Goal: Information Seeking & Learning: Learn about a topic

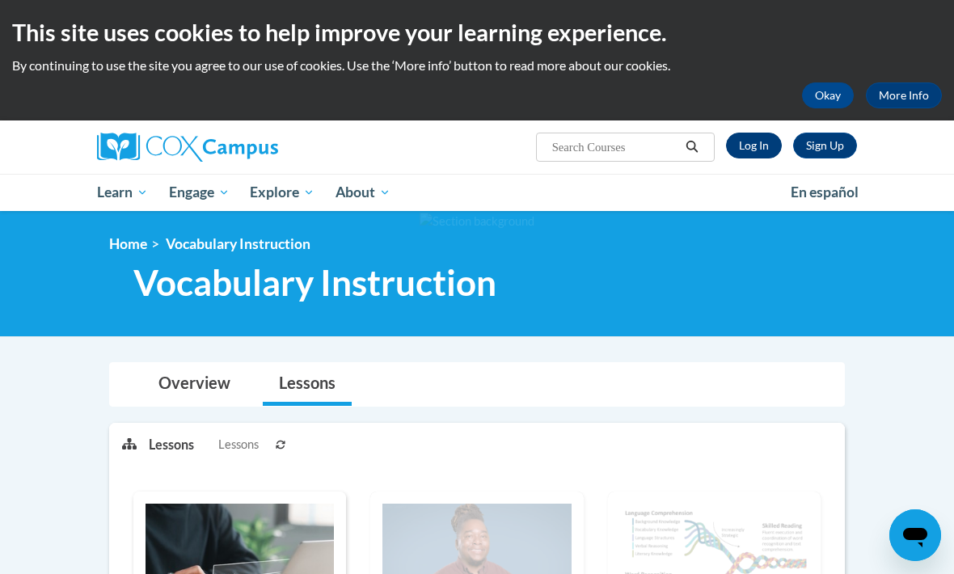
click at [761, 143] on link "Log In" at bounding box center [754, 146] width 56 height 26
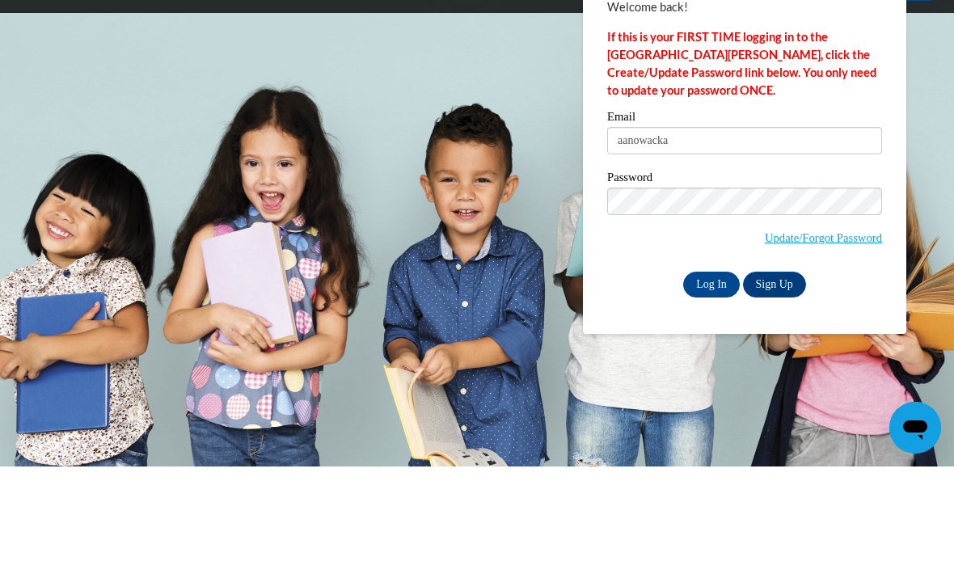
click at [714, 279] on label "Password" at bounding box center [744, 287] width 275 height 16
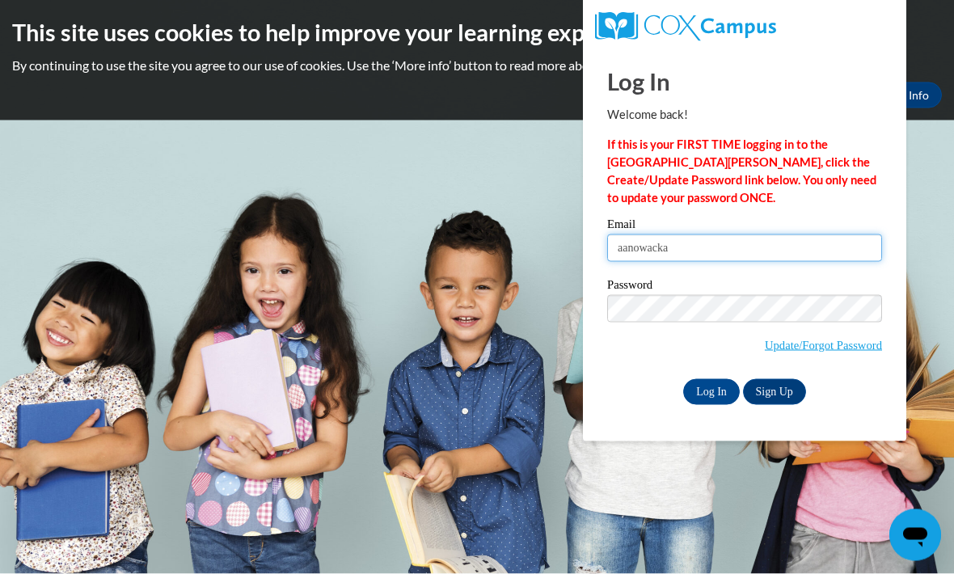
click at [705, 248] on input "aanowacka" at bounding box center [744, 247] width 275 height 27
type input "aanowacka@yahoo.com"
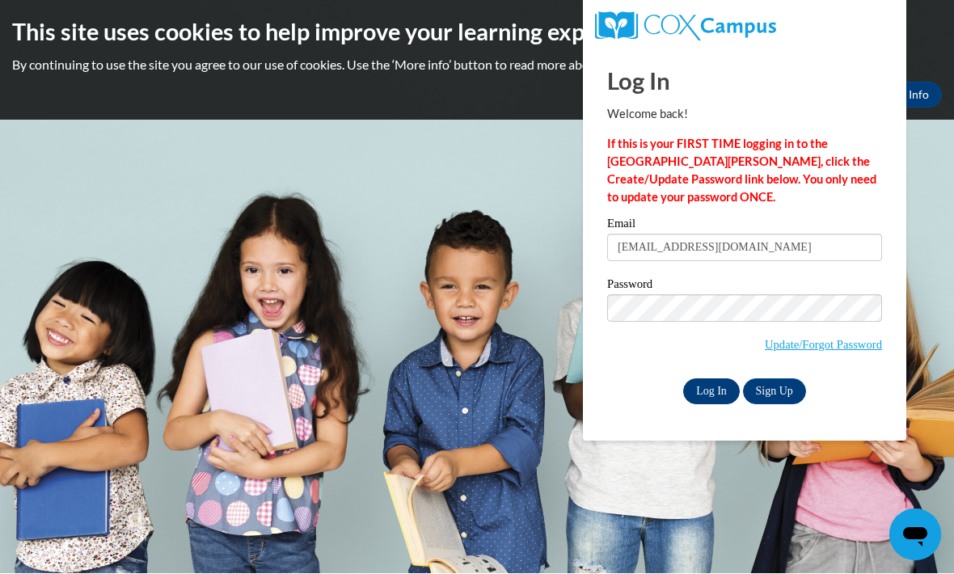
click at [710, 393] on input "Log In" at bounding box center [711, 392] width 57 height 26
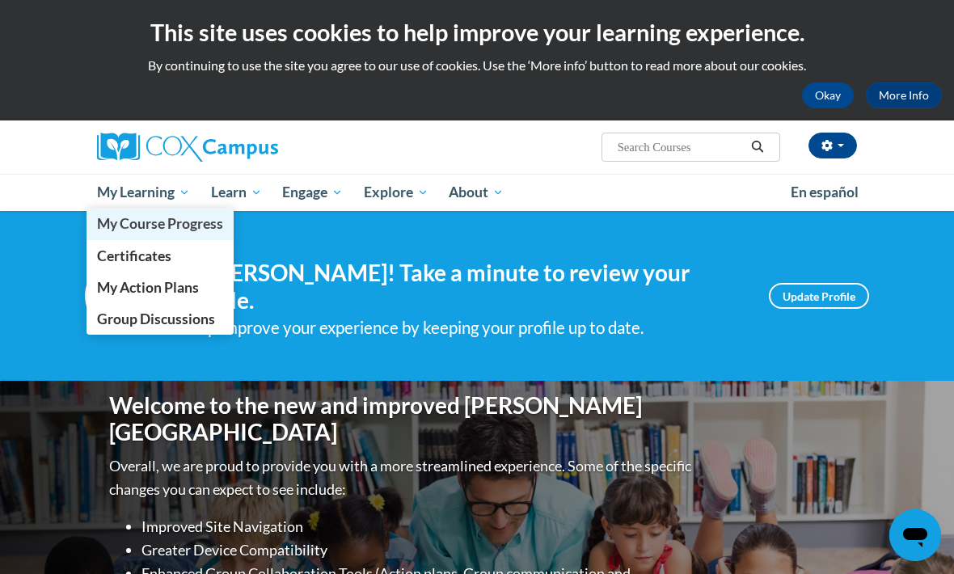
click at [203, 227] on span "My Course Progress" at bounding box center [160, 223] width 126 height 17
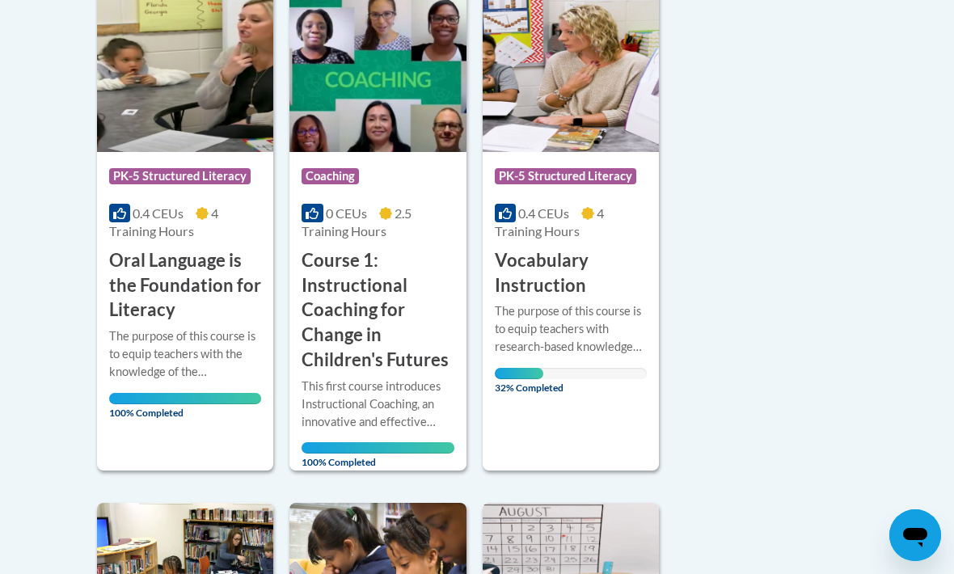
scroll to position [981, 0]
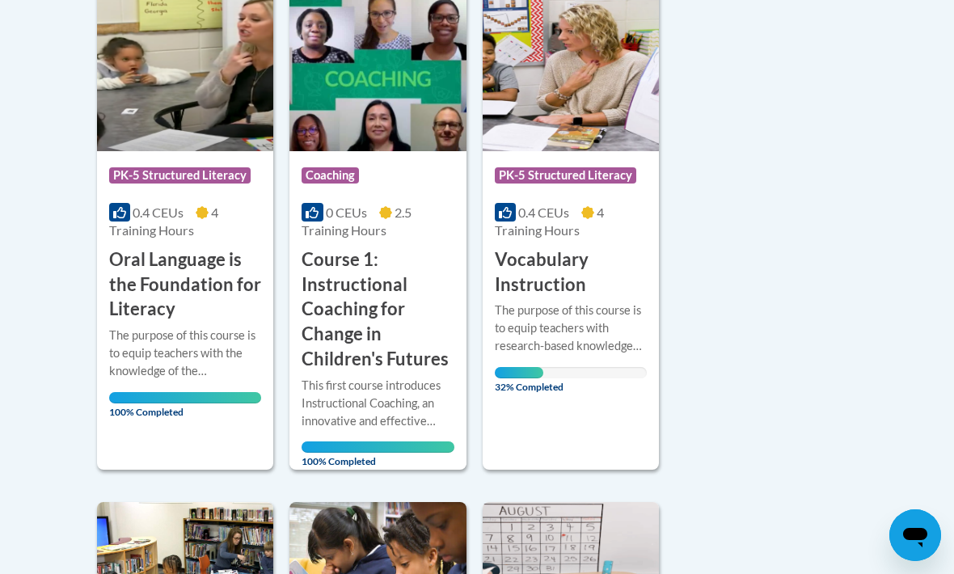
click at [602, 225] on div "0.4 CEUs 4 Training Hours" at bounding box center [571, 222] width 152 height 36
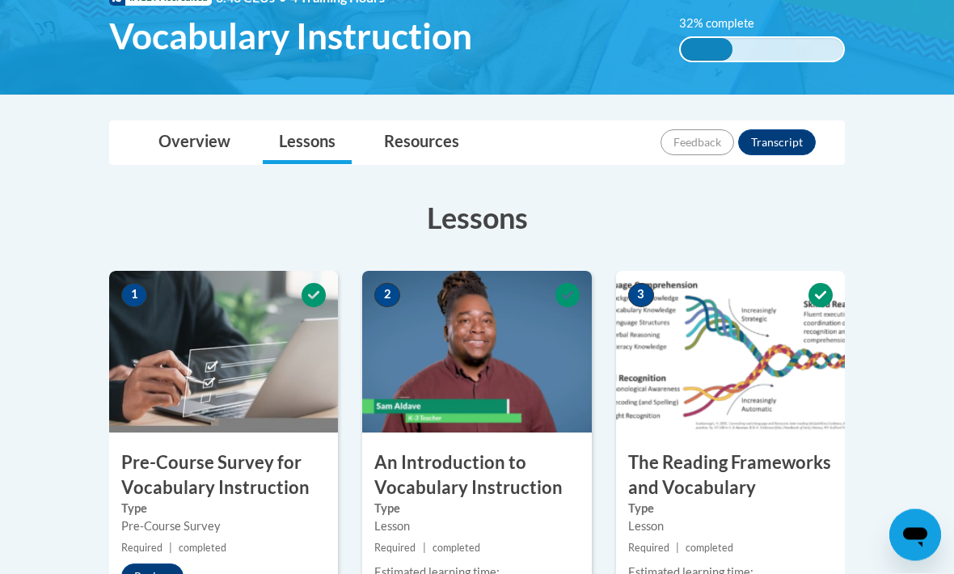
scroll to position [396, 0]
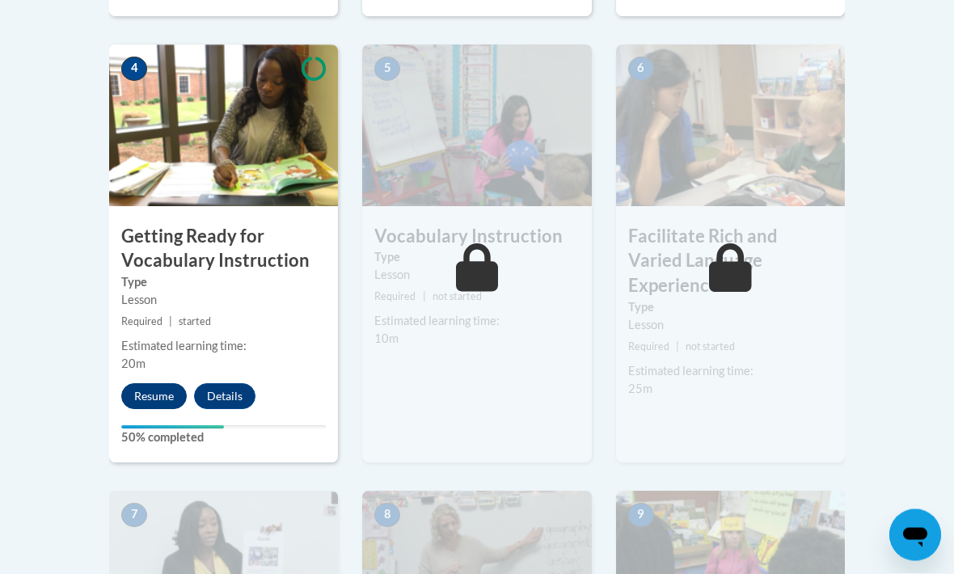
click at [163, 395] on button "Resume" at bounding box center [153, 397] width 65 height 26
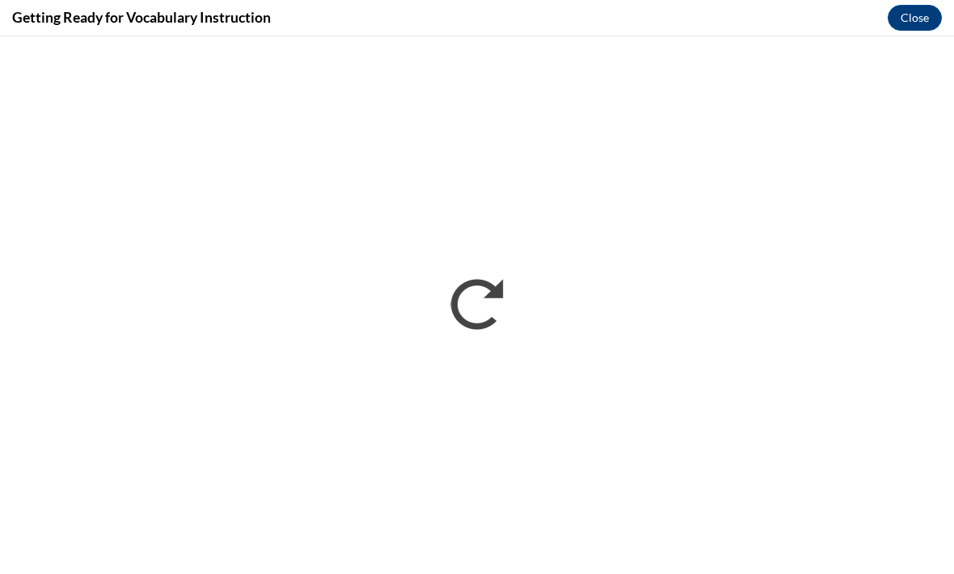
scroll to position [998, 0]
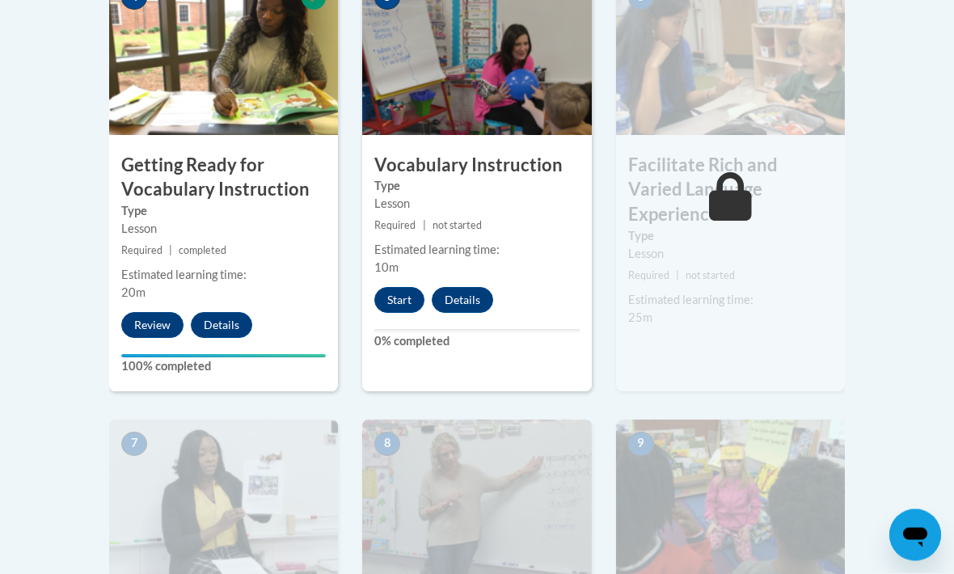
scroll to position [1016, 0]
click at [407, 300] on button "Start" at bounding box center [399, 300] width 50 height 26
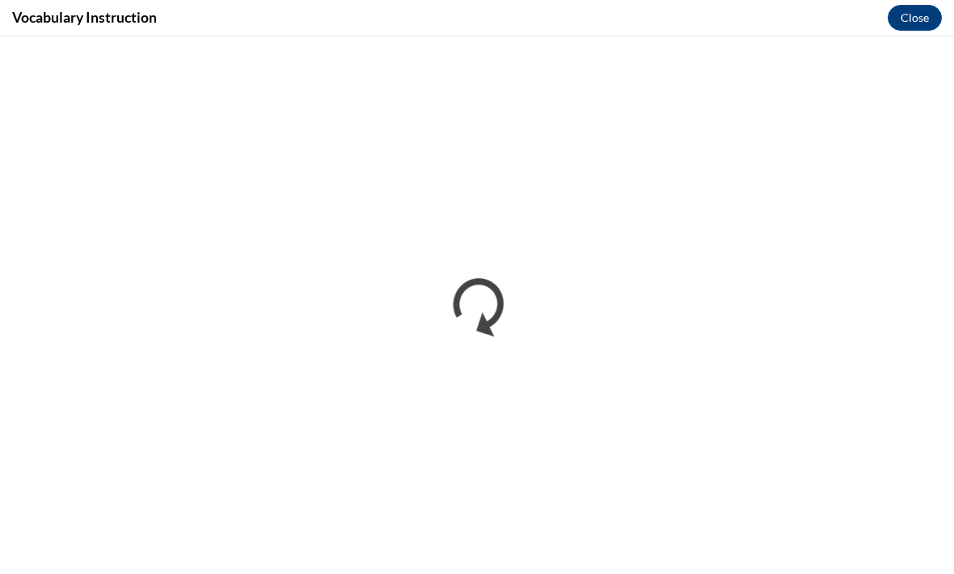
scroll to position [0, 0]
click at [758, 4] on div "Vocabulary Instruction Close" at bounding box center [477, 18] width 954 height 36
click at [923, 17] on button "Close" at bounding box center [915, 18] width 54 height 26
